Goal: Navigation & Orientation: Find specific page/section

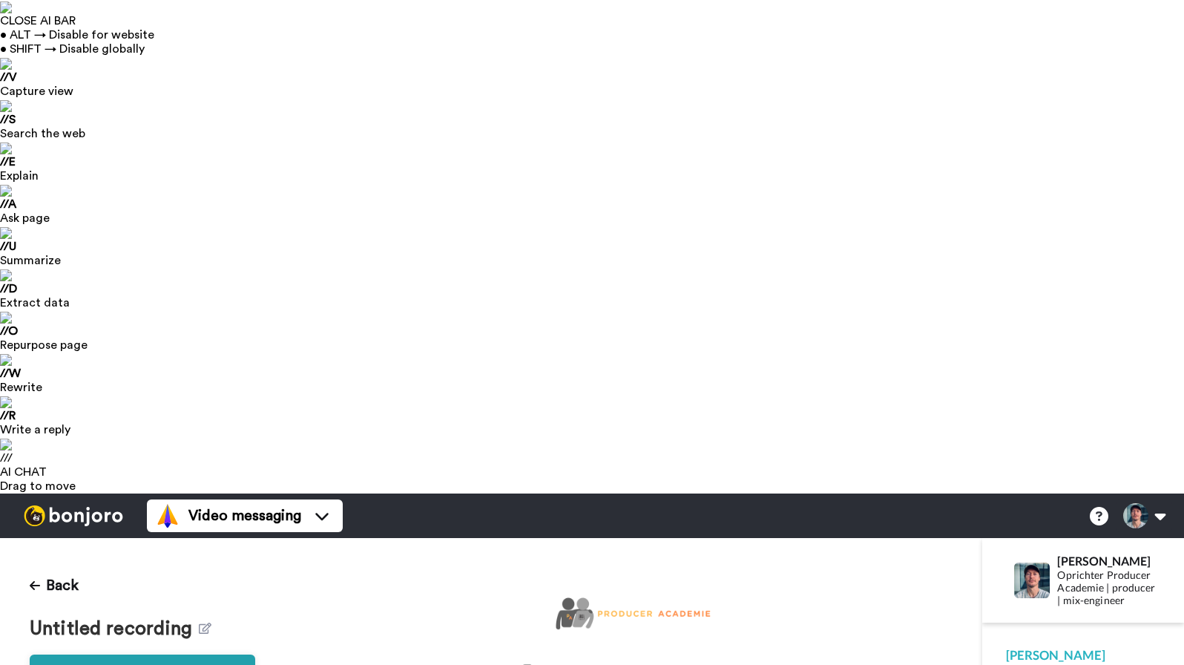
click at [34, 579] on icon at bounding box center [35, 585] width 10 height 12
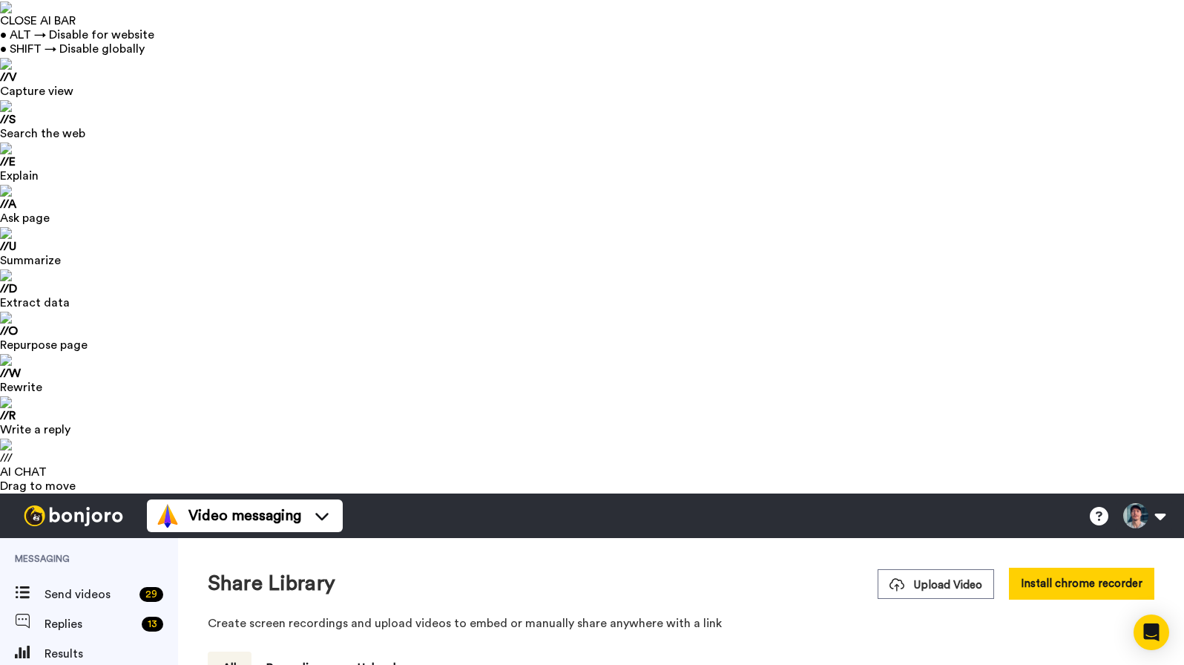
click at [316, 651] on button "Recordings" at bounding box center [296, 667] width 91 height 33
click at [383, 651] on button "Uploads" at bounding box center [379, 667] width 73 height 33
click at [227, 651] on button "All" at bounding box center [230, 667] width 44 height 33
